Goal: Information Seeking & Learning: Find specific page/section

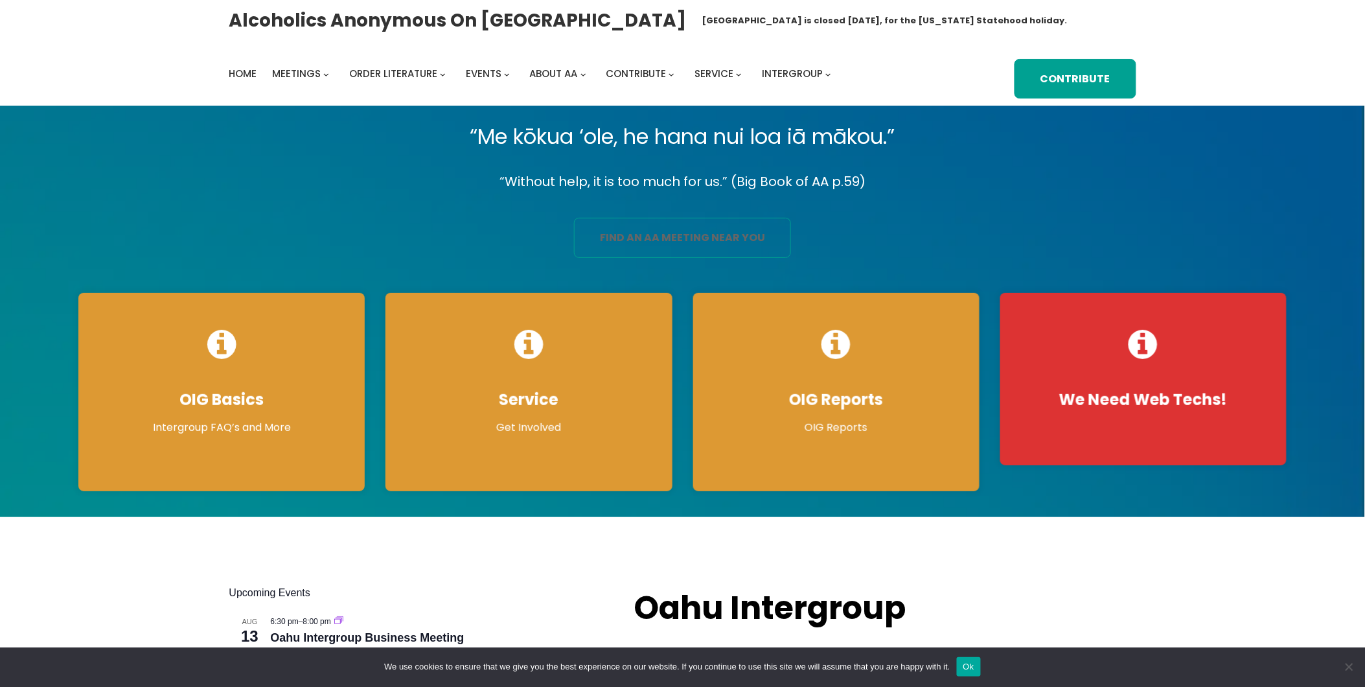
click at [668, 244] on link "find an aa meeting near you" at bounding box center [682, 238] width 217 height 40
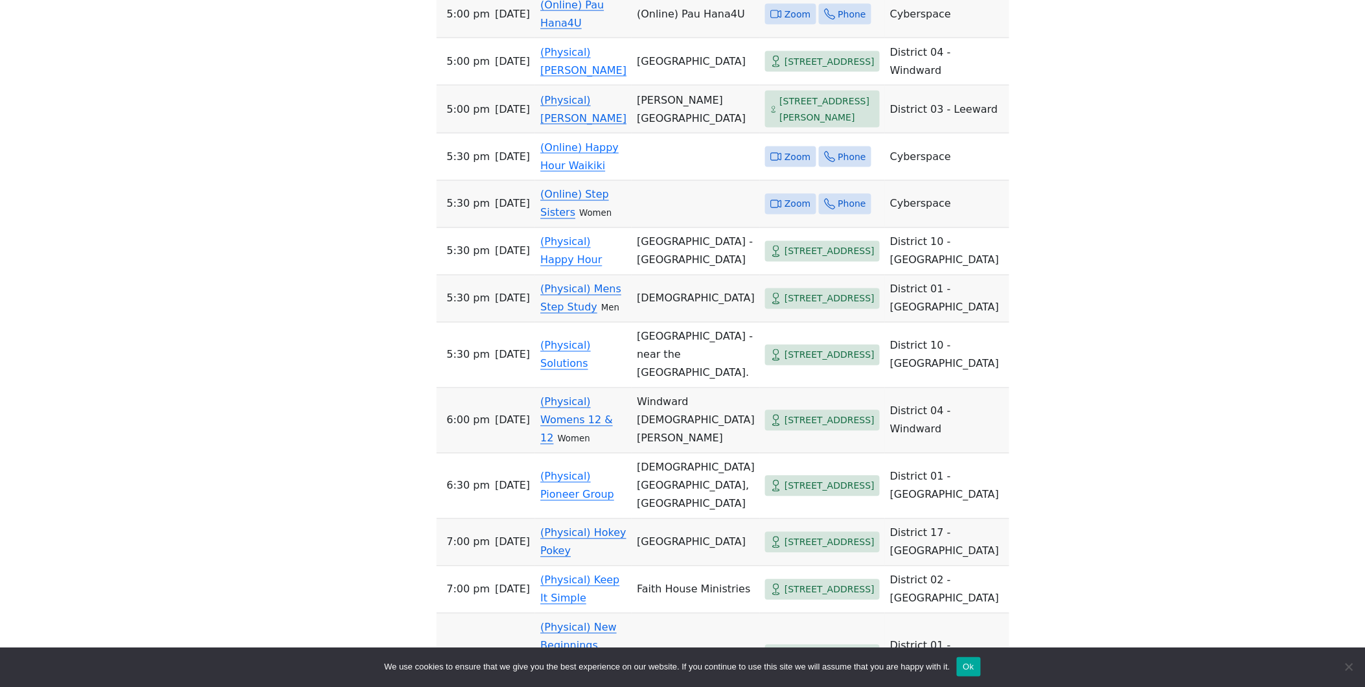
scroll to position [720, 0]
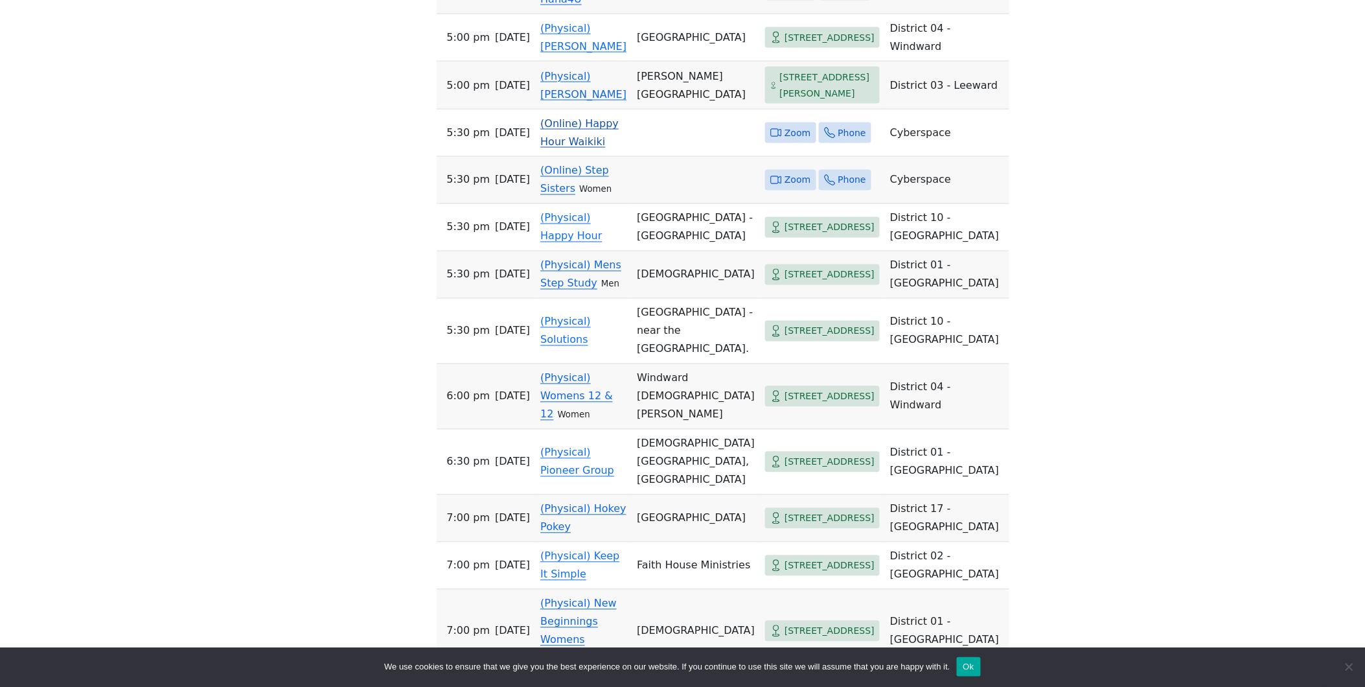
click at [575, 148] on link "(Online) Happy Hour Waikiki" at bounding box center [579, 132] width 78 height 30
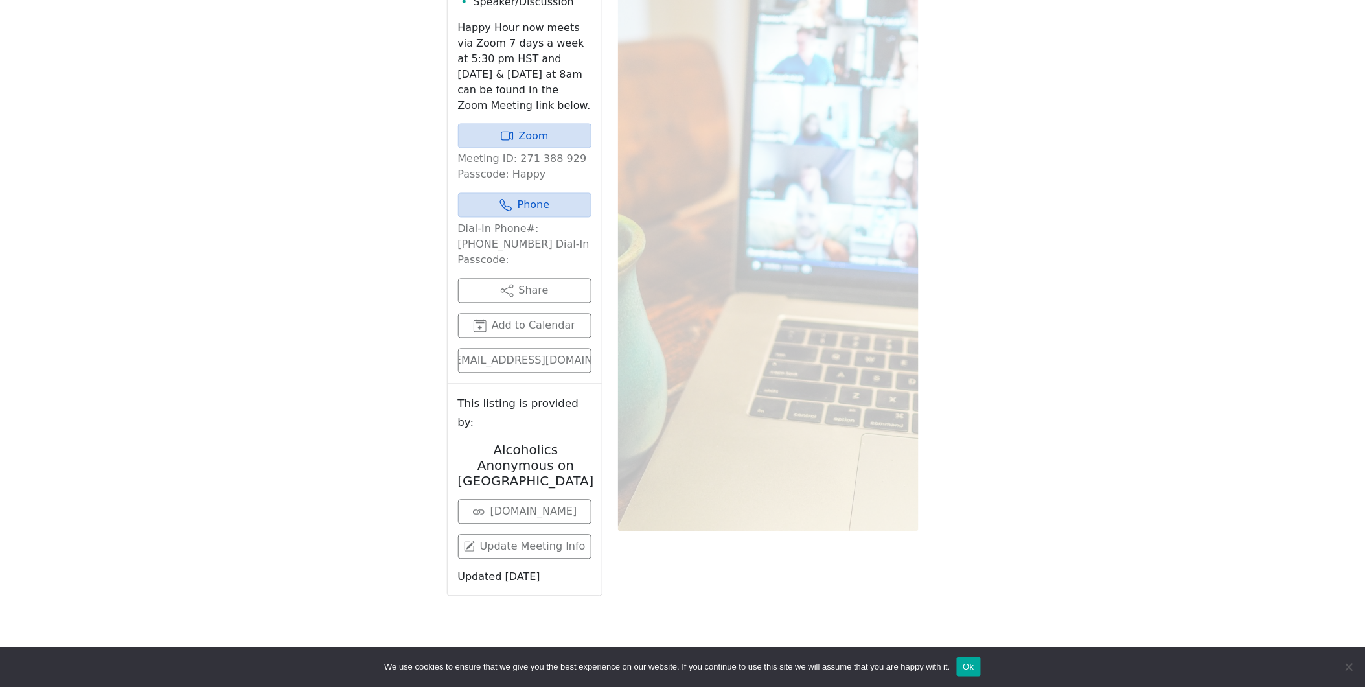
scroll to position [529, 0]
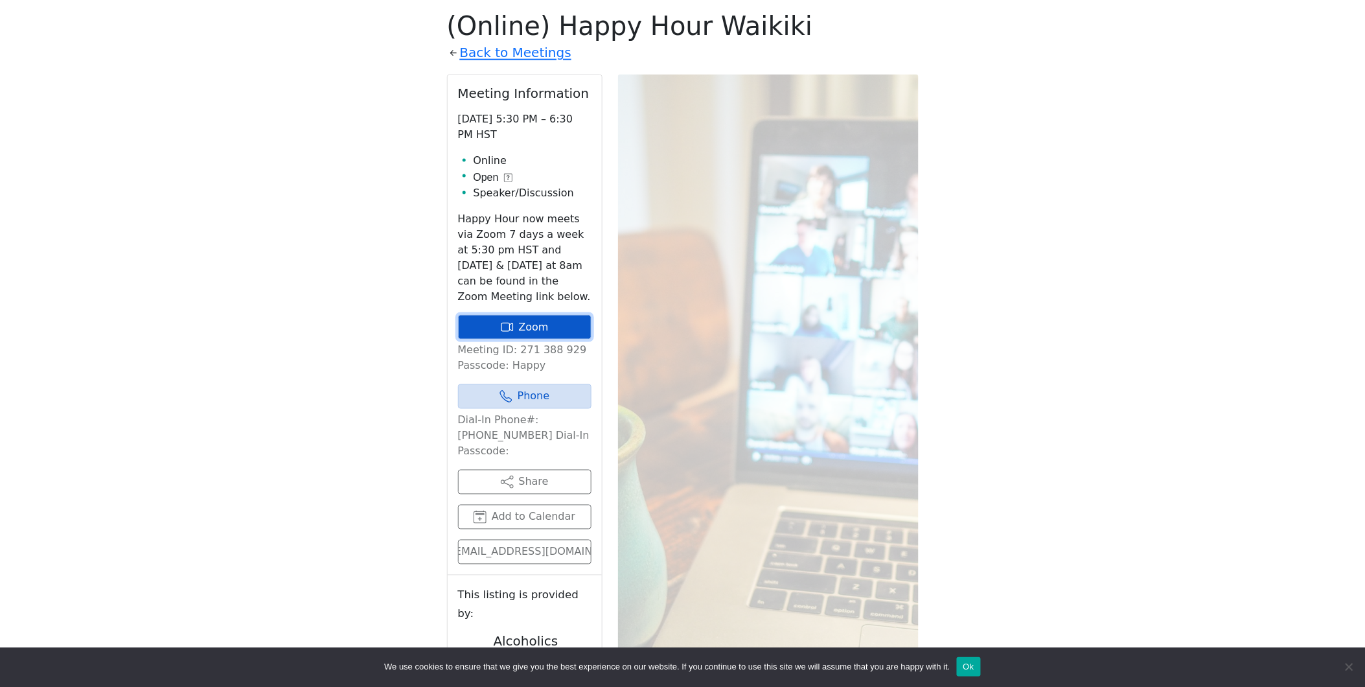
click at [542, 330] on link "Zoom" at bounding box center [524, 327] width 133 height 25
